Goal: Find specific page/section: Find specific page/section

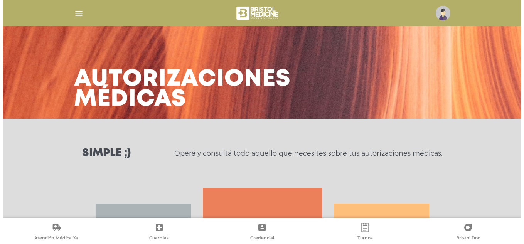
scroll to position [143, 0]
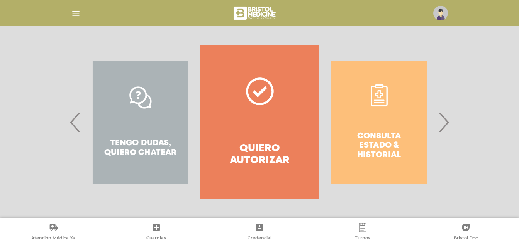
click at [444, 123] on span "›" at bounding box center [443, 122] width 15 height 42
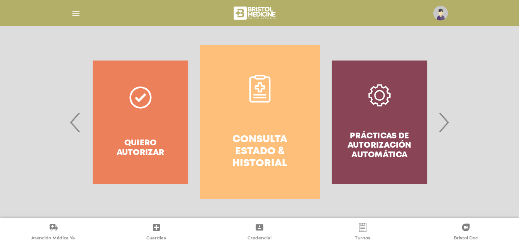
click at [76, 14] on img "button" at bounding box center [76, 13] width 10 height 10
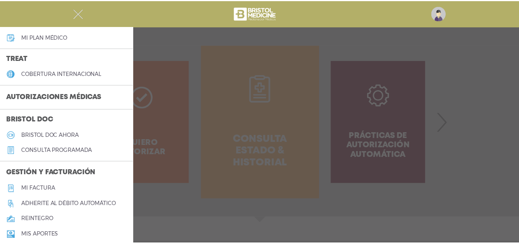
scroll to position [154, 0]
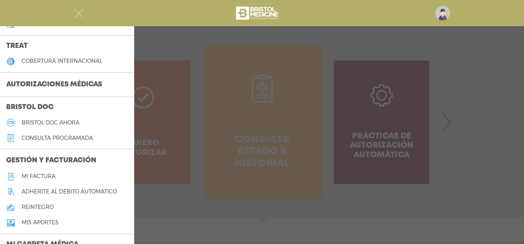
click at [49, 172] on link "Mi factura" at bounding box center [67, 176] width 134 height 15
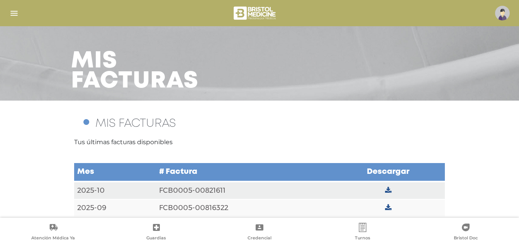
scroll to position [27, 0]
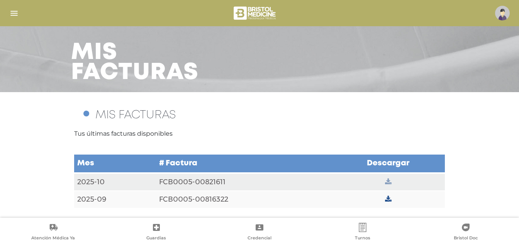
click at [387, 178] on link at bounding box center [388, 182] width 7 height 8
